Goal: Task Accomplishment & Management: Complete application form

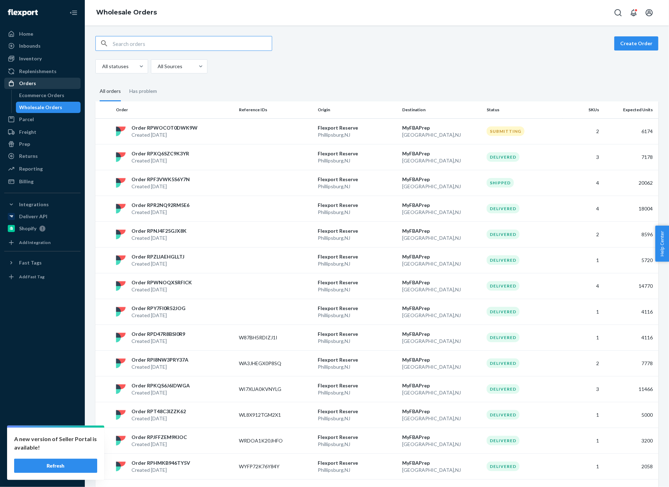
click at [28, 85] on div "Orders" at bounding box center [27, 83] width 17 height 7
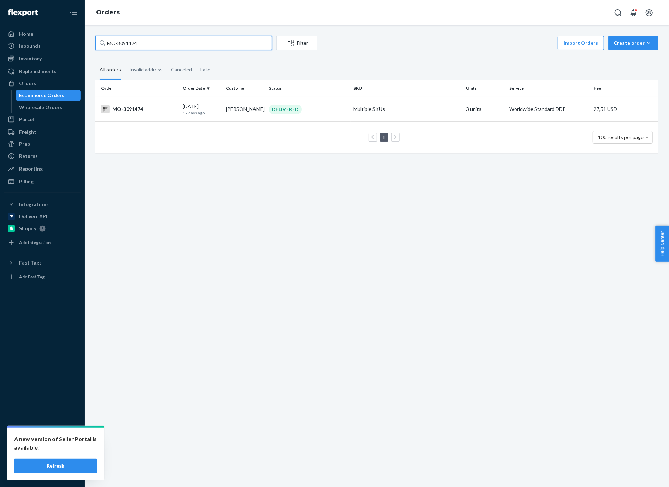
click at [206, 45] on input "MO-3091474" at bounding box center [183, 43] width 177 height 14
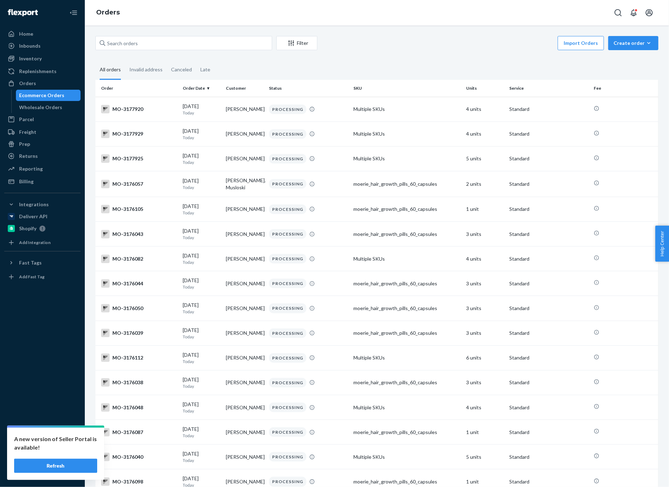
click at [643, 48] on button "Create order Ecommerce order Removal order" at bounding box center [633, 43] width 50 height 14
click at [630, 60] on span "Ecommerce order" at bounding box center [638, 60] width 44 height 5
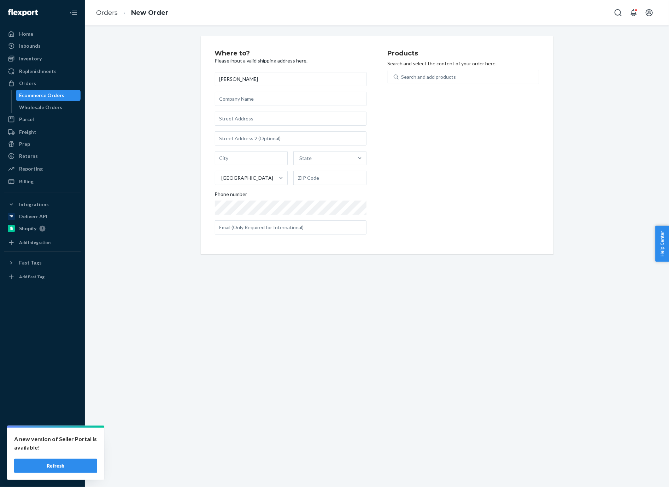
type input "[PERSON_NAME]"
click at [257, 102] on input "text" at bounding box center [291, 99] width 152 height 14
type input "UAB B COMAPNY"
click at [251, 119] on input "text" at bounding box center [291, 119] width 152 height 14
type input "3 Aludarių g."
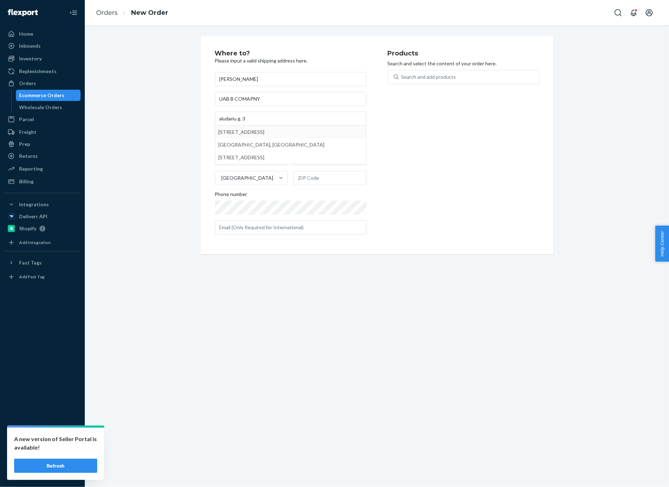
type input "[GEOGRAPHIC_DATA]"
type input "01113"
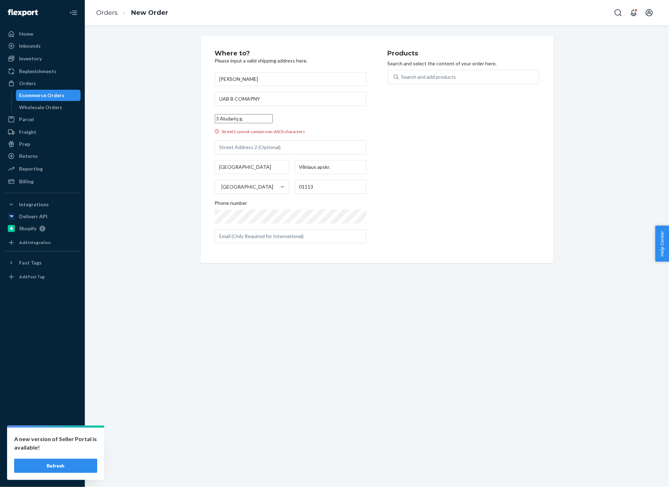
click at [241, 119] on input "3 Aludarių g." at bounding box center [244, 118] width 58 height 9
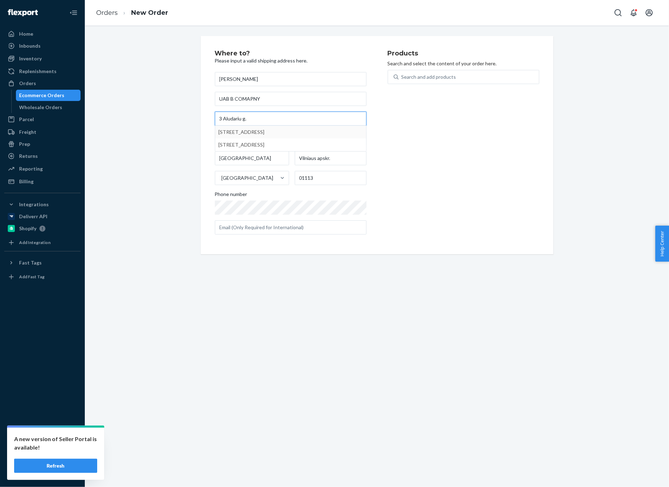
type input "3 Aludariu g."
click at [203, 123] on div "Where to? Please input a valid shipping address here. Edvinas Zelnys UAB B COMA…" at bounding box center [377, 145] width 353 height 218
click at [258, 226] on input "text" at bounding box center [291, 228] width 152 height 14
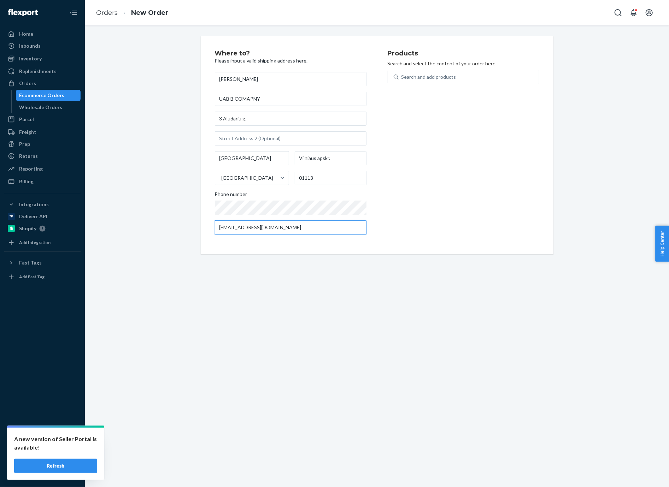
type input "[EMAIL_ADDRESS][DOMAIN_NAME]"
click at [403, 229] on div "Products Search and select the content of your order here. Search and add produ…" at bounding box center [464, 145] width 152 height 190
click at [414, 82] on div "Search and add products" at bounding box center [469, 77] width 140 height 13
click at [402, 81] on input "Search and add products" at bounding box center [401, 77] width 1 height 7
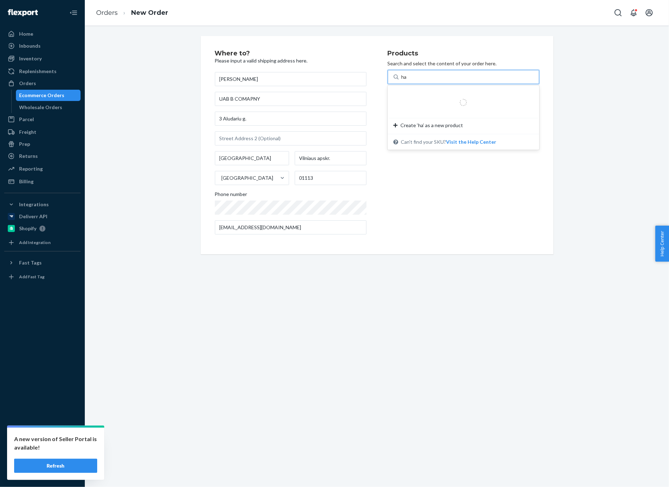
type input "h"
type input "sham"
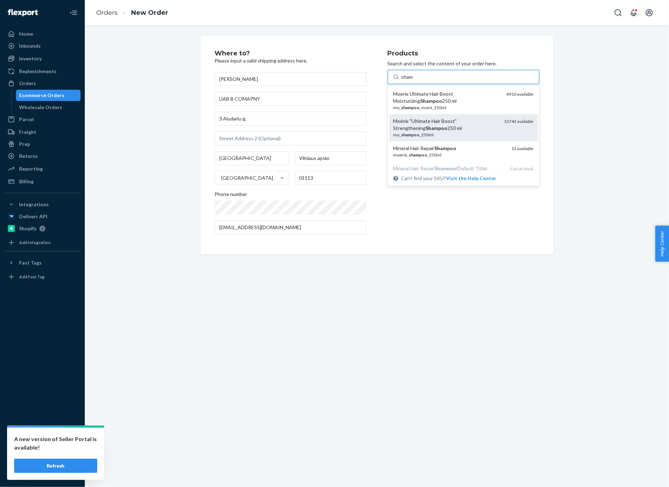
click at [431, 127] on div "Moérie "Ultimate Hair Boost" Strengthening Shampoo 250 ml" at bounding box center [445, 125] width 105 height 14
click at [413, 81] on input "sham" at bounding box center [407, 77] width 12 height 7
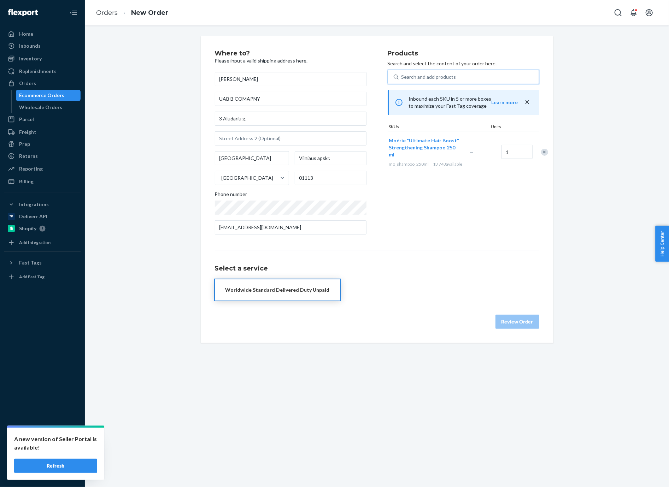
click at [426, 70] on div "Search and add products" at bounding box center [464, 77] width 152 height 14
click at [402, 74] on input "0 results available. Select is focused ,type to refine list, press Down to open…" at bounding box center [401, 77] width 1 height 7
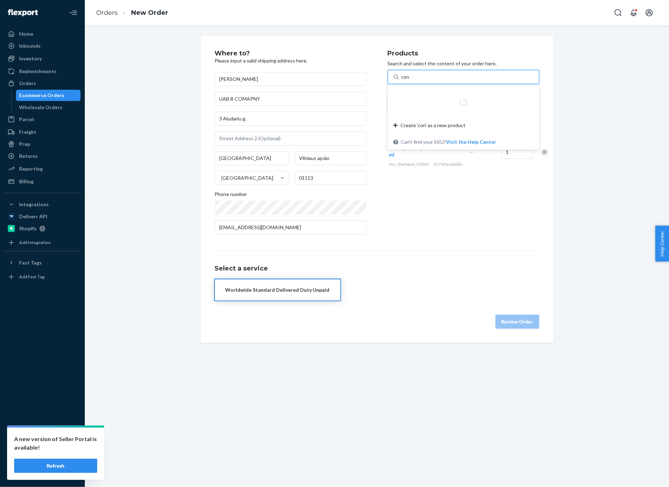
type input "cond"
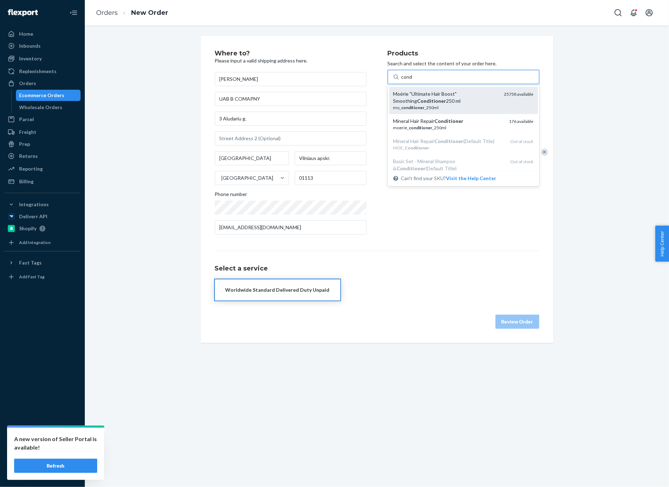
click at [428, 106] on div "mo_ conditioner _250ml" at bounding box center [445, 108] width 105 height 6
click at [413, 81] on input "cond" at bounding box center [406, 77] width 11 height 7
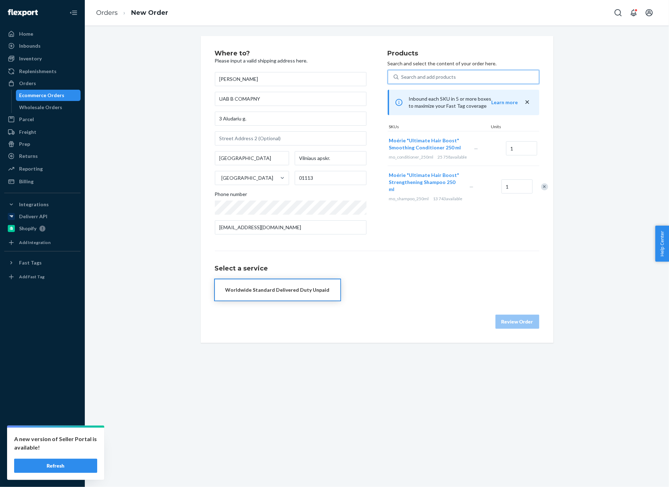
click at [430, 79] on div "Search and add products" at bounding box center [428, 77] width 55 height 7
click at [402, 79] on input "0 results available. Select is focused ,type to refine list, press Down to open…" at bounding box center [401, 77] width 1 height 7
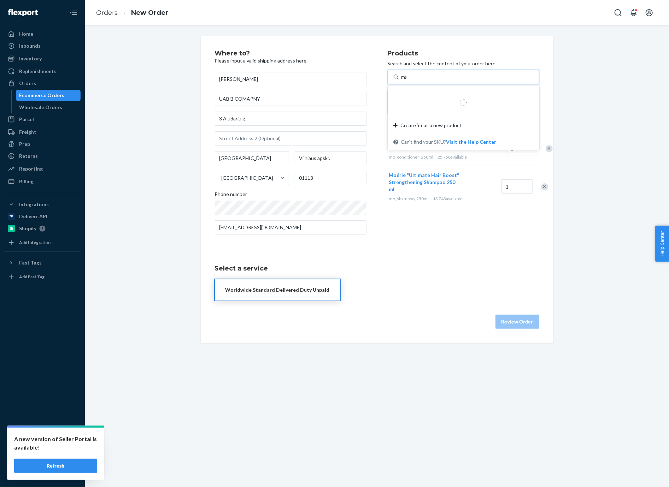
type input "mask"
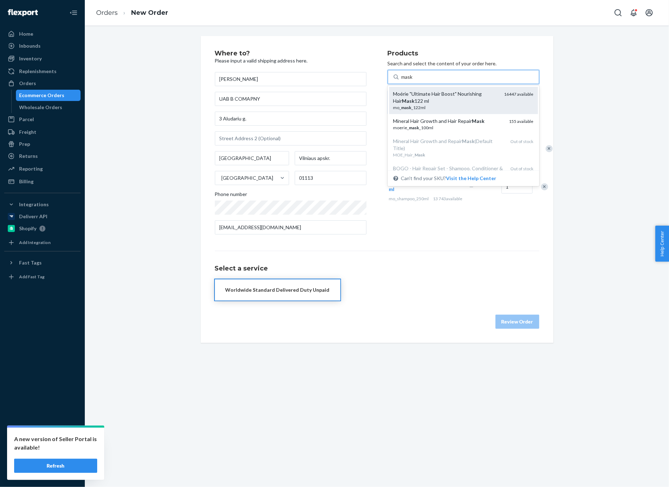
click at [430, 99] on div "Moérie "Ultimate Hair Boost" Nourishing Hair Mask 122 ml" at bounding box center [445, 97] width 105 height 14
click at [413, 81] on input "mask" at bounding box center [407, 77] width 12 height 7
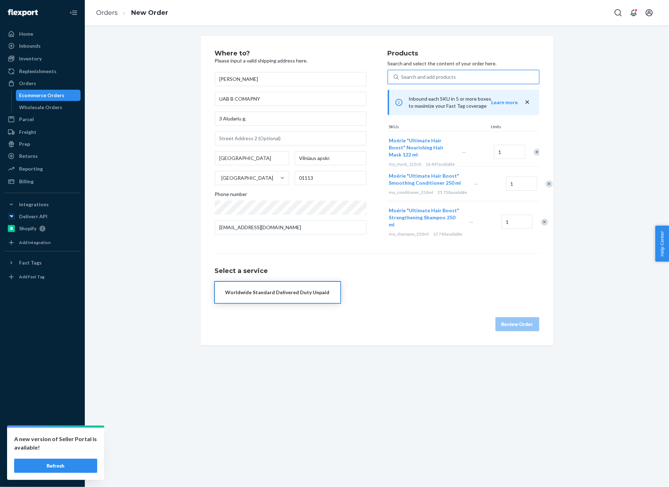
click at [423, 72] on div "Search and add products" at bounding box center [469, 77] width 140 height 13
click at [402, 74] on input "0 results available. Select is focused ,type to refine list, press Down to open…" at bounding box center [401, 77] width 1 height 7
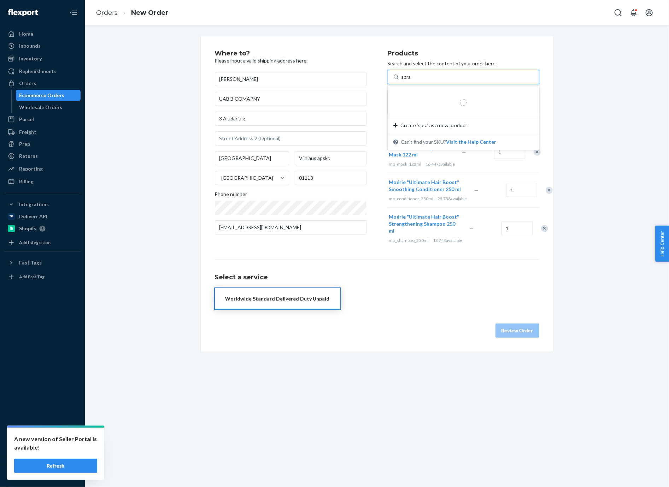
type input "spray"
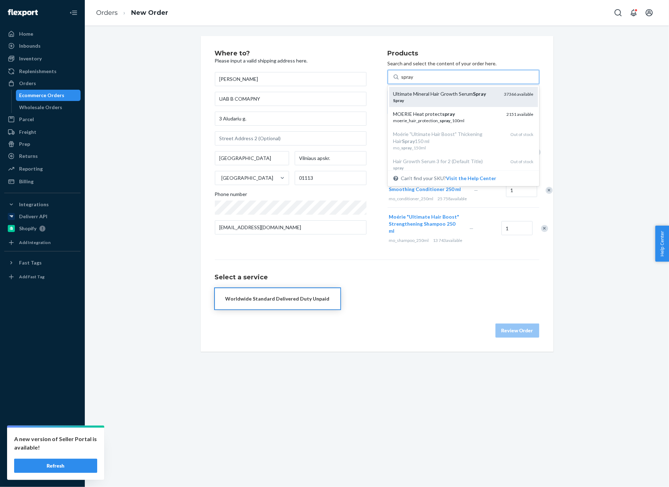
click at [425, 95] on div "Ultimate Mineral Hair Growth Serum Spray" at bounding box center [445, 93] width 105 height 7
click at [414, 81] on input "spray" at bounding box center [407, 77] width 12 height 7
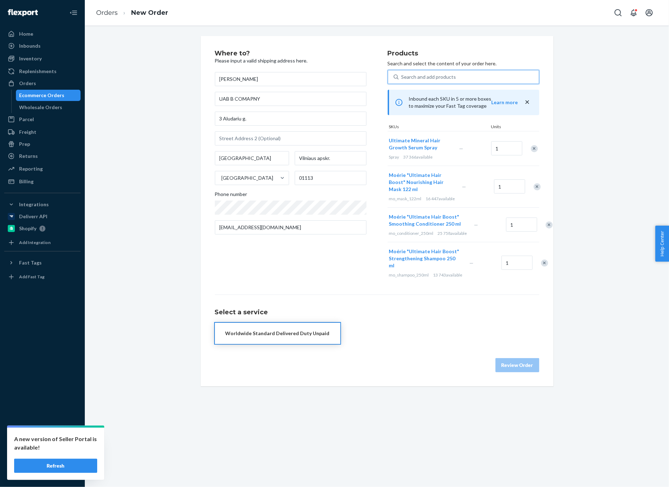
click at [295, 337] on div "Worldwide Standard Delivered Duty Unpaid" at bounding box center [277, 333] width 104 height 7
click at [501, 373] on button "Review Order" at bounding box center [517, 365] width 44 height 14
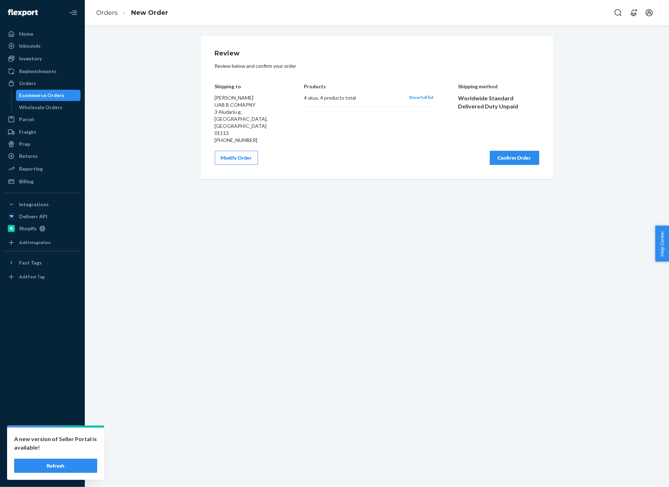
click at [501, 151] on button "Confirm Order" at bounding box center [514, 158] width 49 height 14
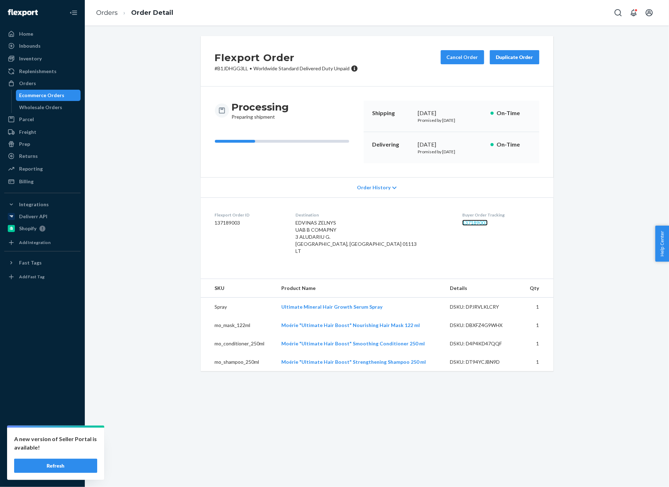
click at [462, 223] on link "137189003" at bounding box center [474, 223] width 25 height 6
click at [368, 190] on span "Order History" at bounding box center [374, 187] width 34 height 7
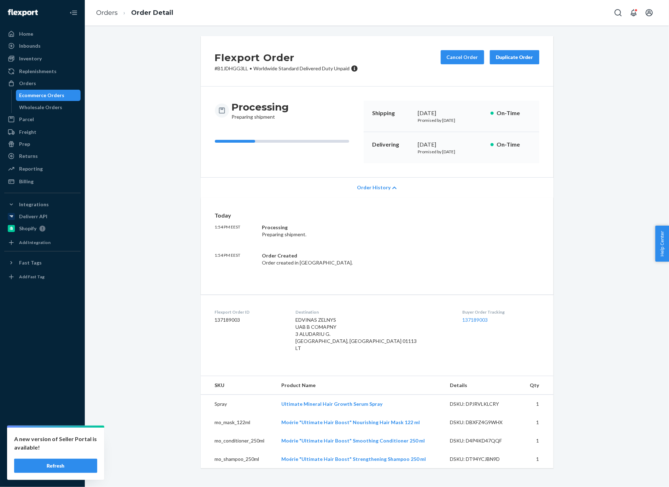
click at [368, 190] on span "Order History" at bounding box center [374, 187] width 34 height 7
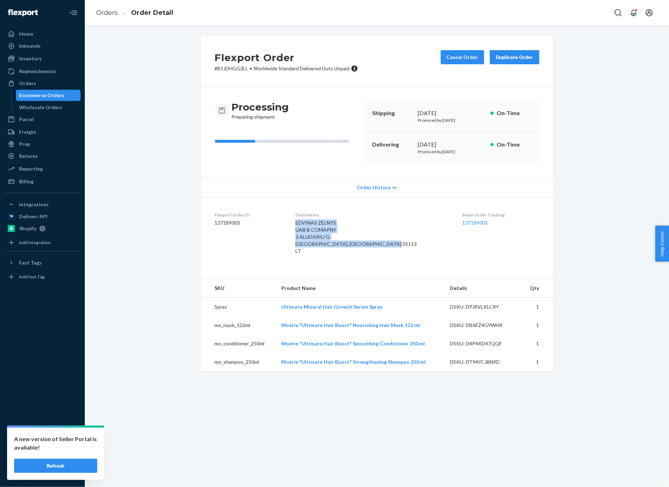
drag, startPoint x: 316, startPoint y: 250, endPoint x: 303, endPoint y: 225, distance: 28.8
click at [303, 225] on dl "Flexport Order ID 137189003 Destination EDVINAS ZELNYS UAB B COMAPNY 3 ALUDARIU…" at bounding box center [377, 235] width 353 height 74
click at [284, 232] on div "Flexport Order ID 137189003" at bounding box center [249, 235] width 69 height 46
